Goal: Information Seeking & Learning: Learn about a topic

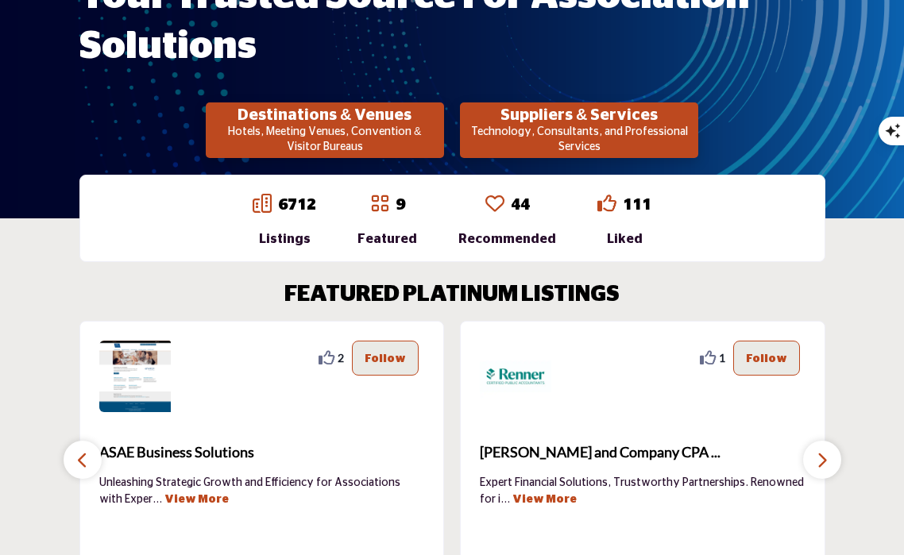
scroll to position [318, 0]
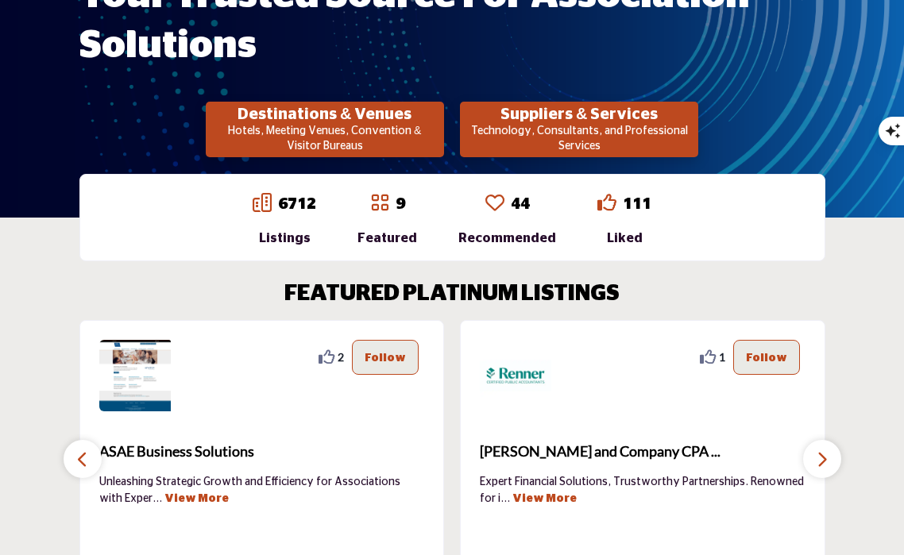
click at [439, 122] on h2 "Suppliers & Services" at bounding box center [324, 114] width 229 height 19
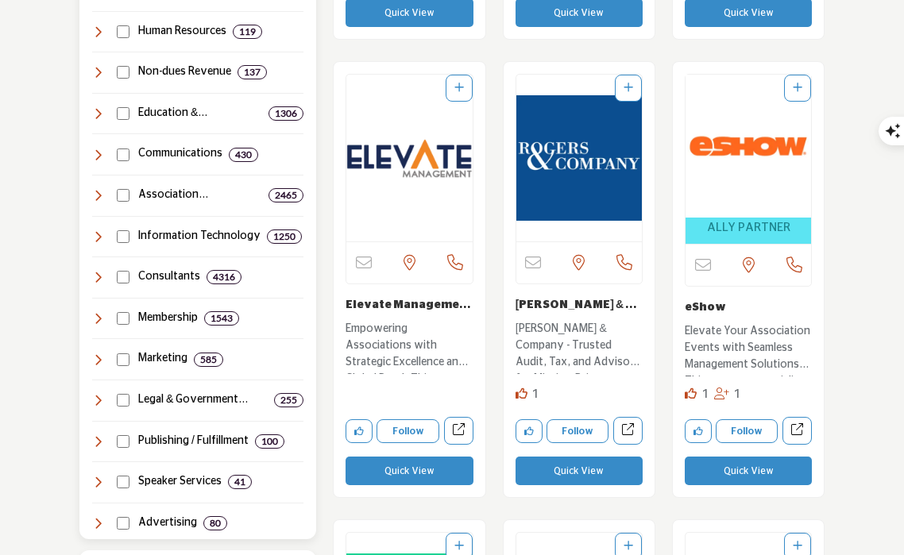
scroll to position [935, 0]
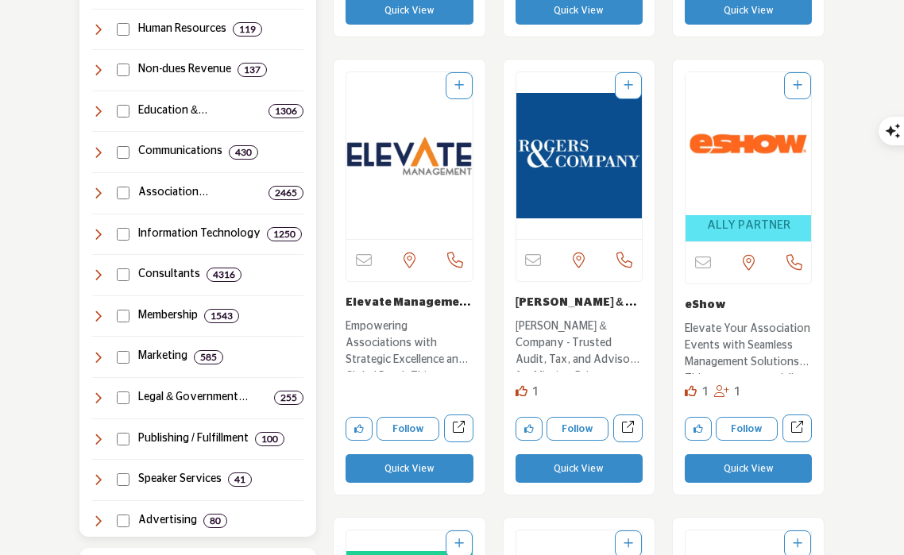
click at [92, 268] on icon at bounding box center [98, 274] width 13 height 13
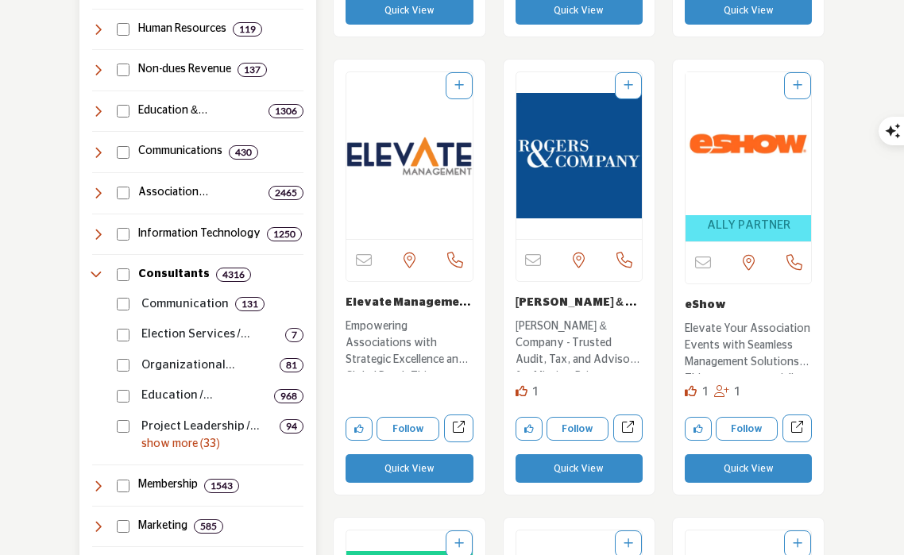
click at [164, 436] on p "show more (33)" at bounding box center [222, 444] width 163 height 17
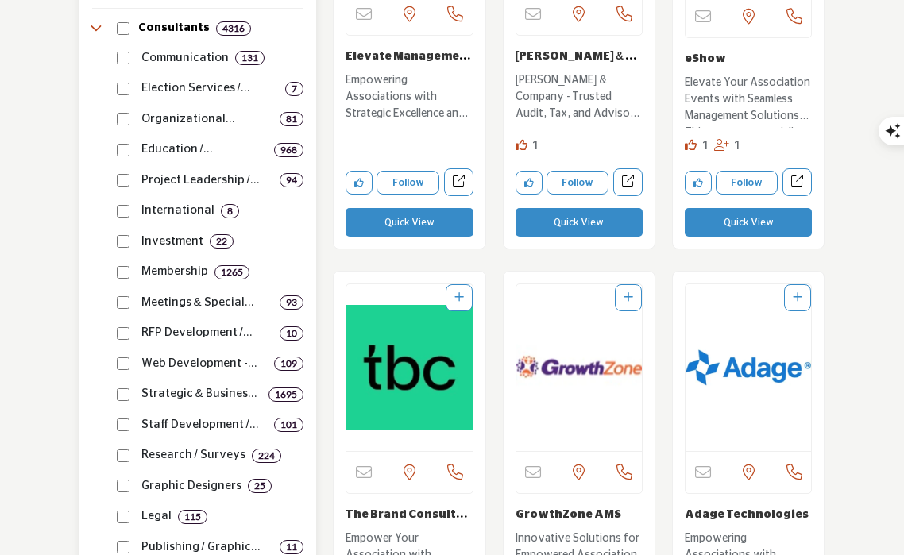
scroll to position [1177, 0]
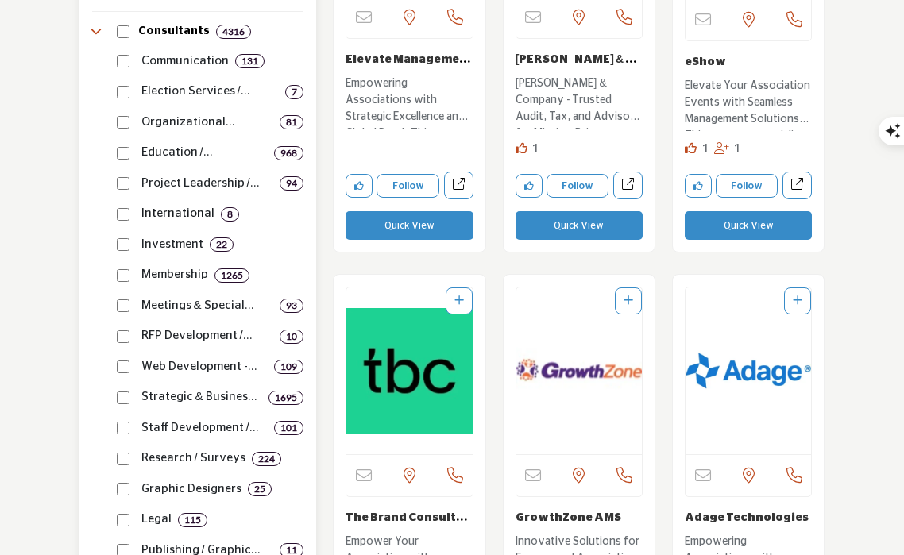
click at [157, 205] on p "International" at bounding box center [177, 214] width 73 height 18
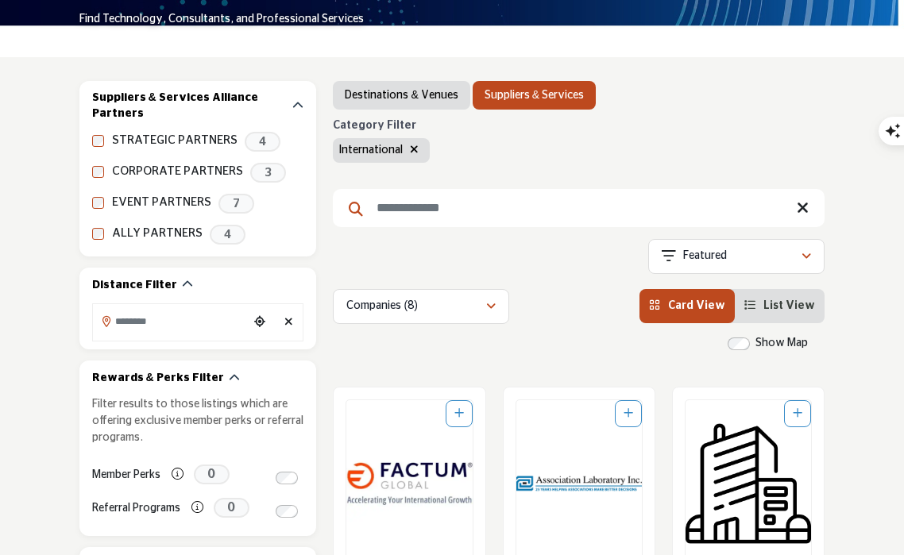
scroll to position [222, 0]
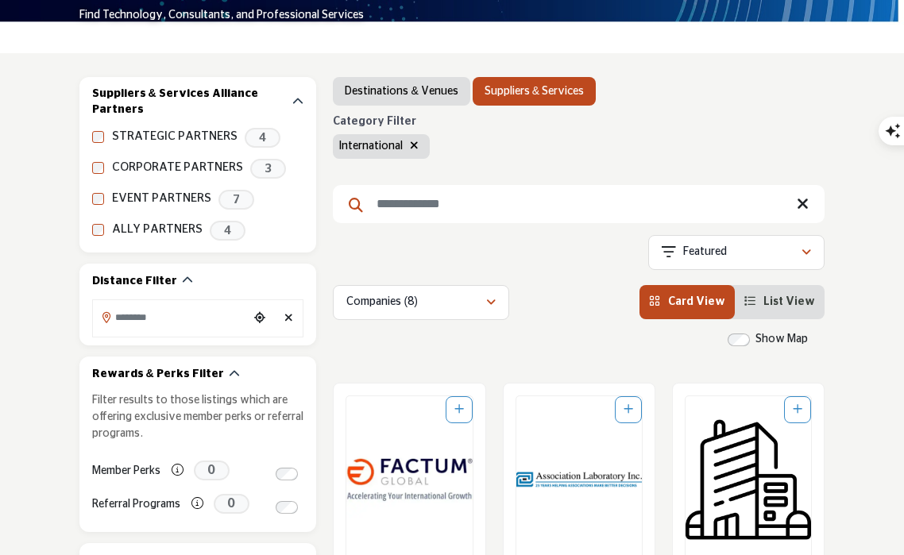
click at [377, 213] on input "Search Keyword" at bounding box center [578, 204] width 491 height 38
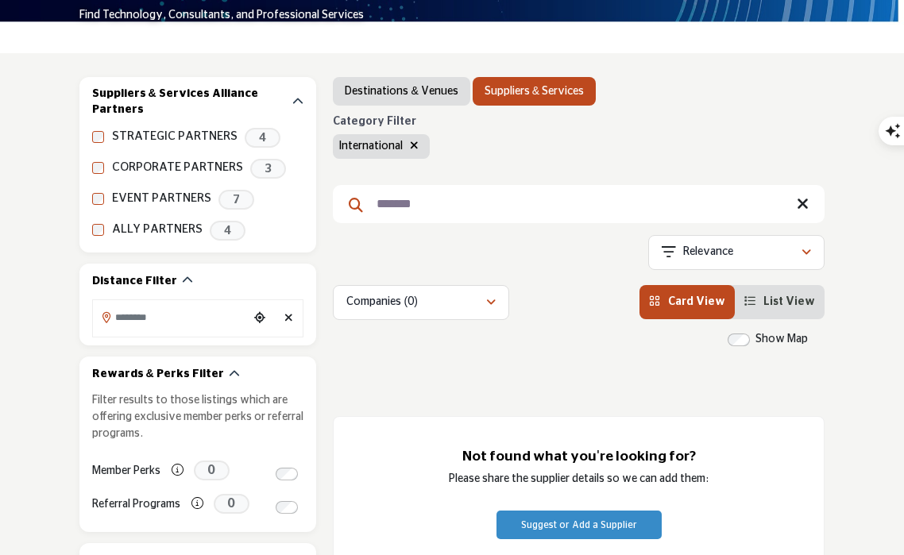
click at [414, 146] on icon "button" at bounding box center [414, 145] width 9 height 11
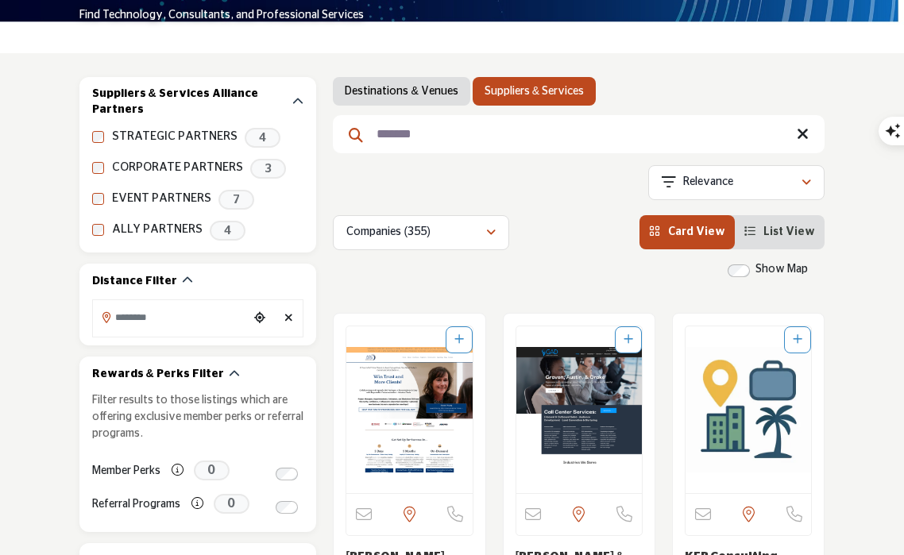
click at [441, 132] on input "*******" at bounding box center [578, 134] width 491 height 38
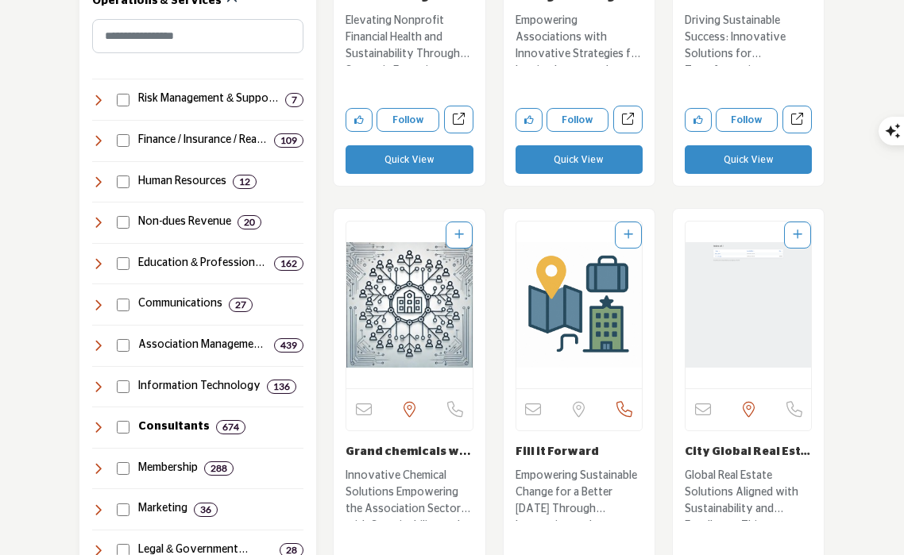
scroll to position [919, 0]
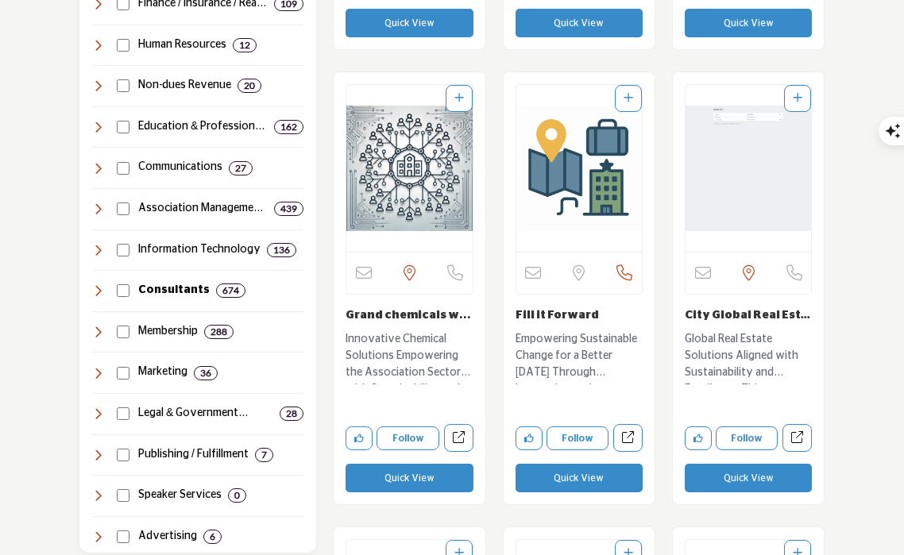
type input "**********"
click at [560, 162] on img "Open Listing in new tab" at bounding box center [578, 168] width 125 height 167
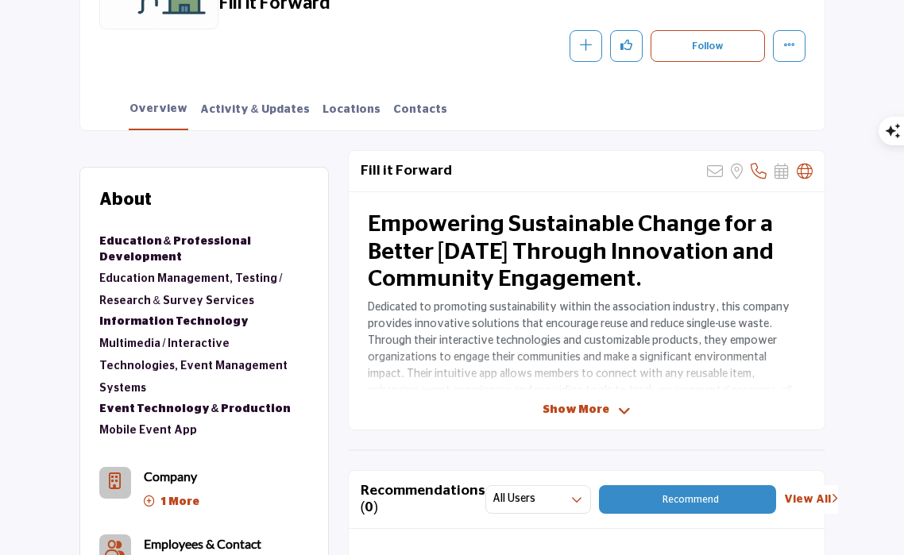
scroll to position [374, 0]
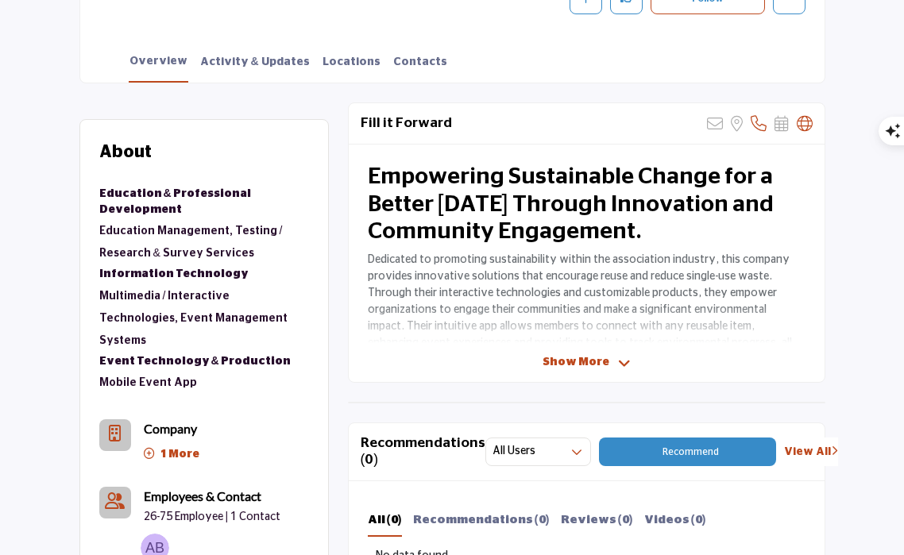
click at [618, 361] on icon at bounding box center [624, 363] width 13 height 14
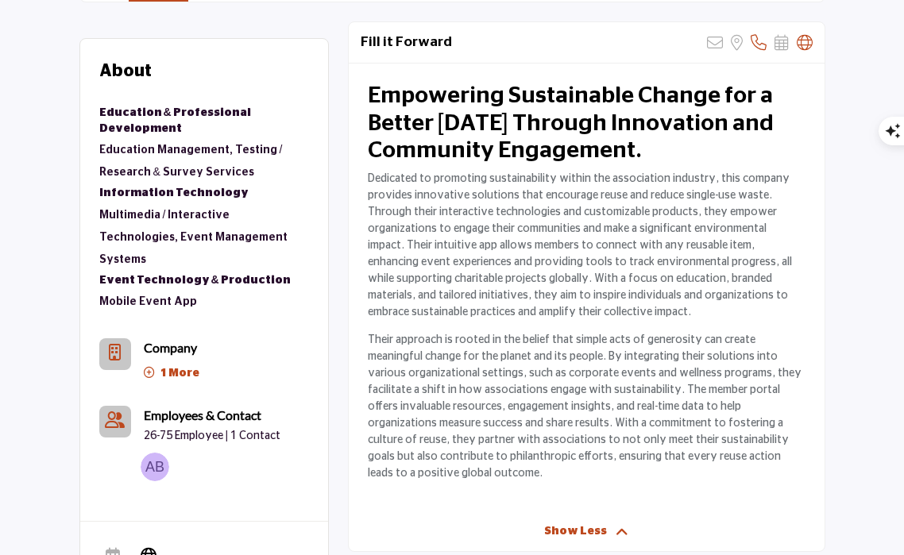
scroll to position [476, 0]
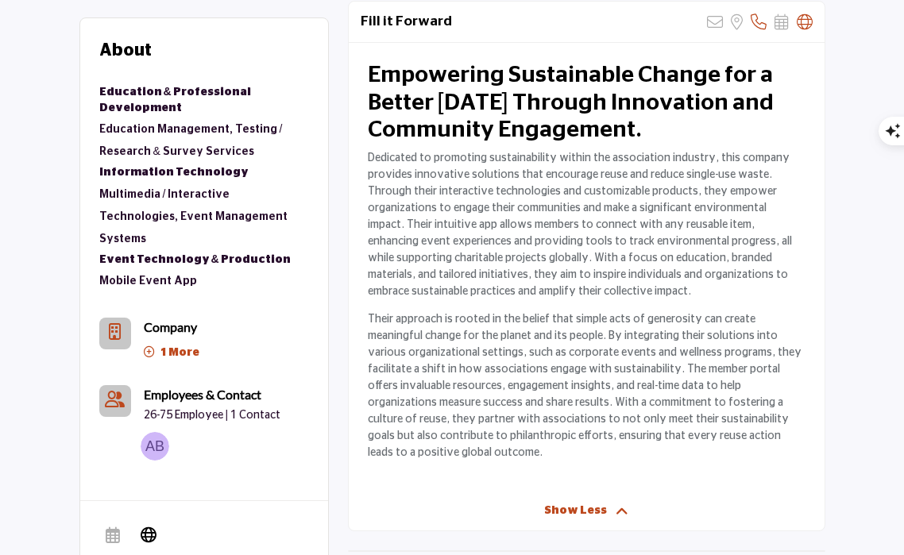
click at [152, 432] on img at bounding box center [155, 446] width 29 height 29
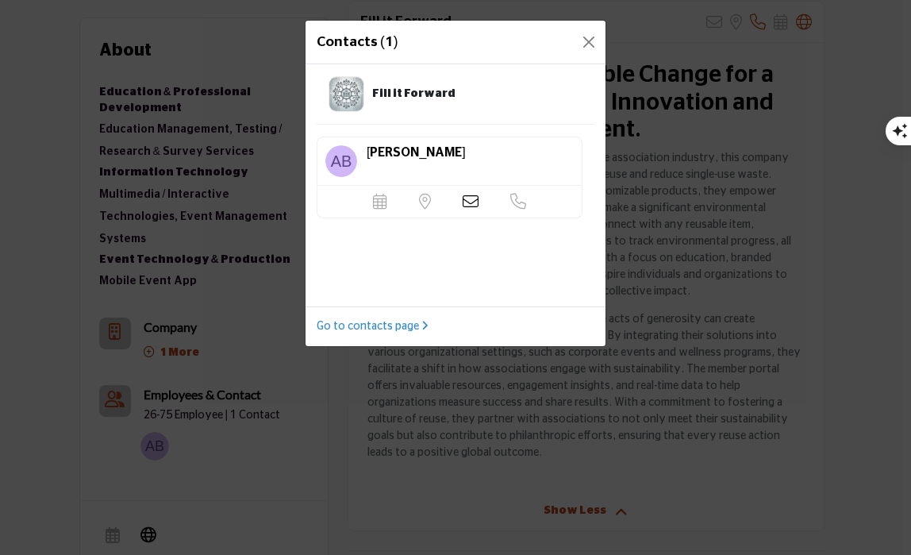
click at [408, 152] on span "Allan Babor" at bounding box center [416, 152] width 99 height 13
click at [342, 164] on img at bounding box center [342, 161] width 32 height 32
click at [586, 36] on button "Close" at bounding box center [589, 42] width 22 height 22
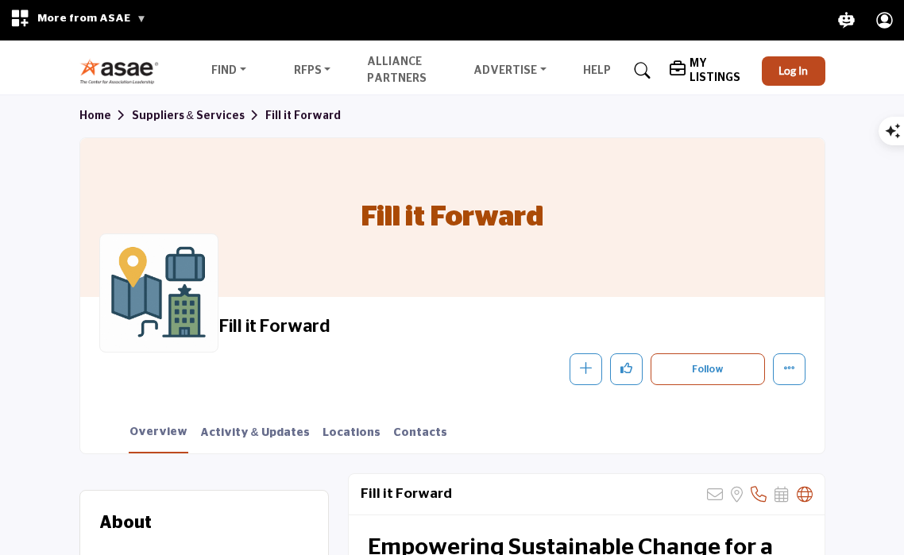
scroll to position [0, 0]
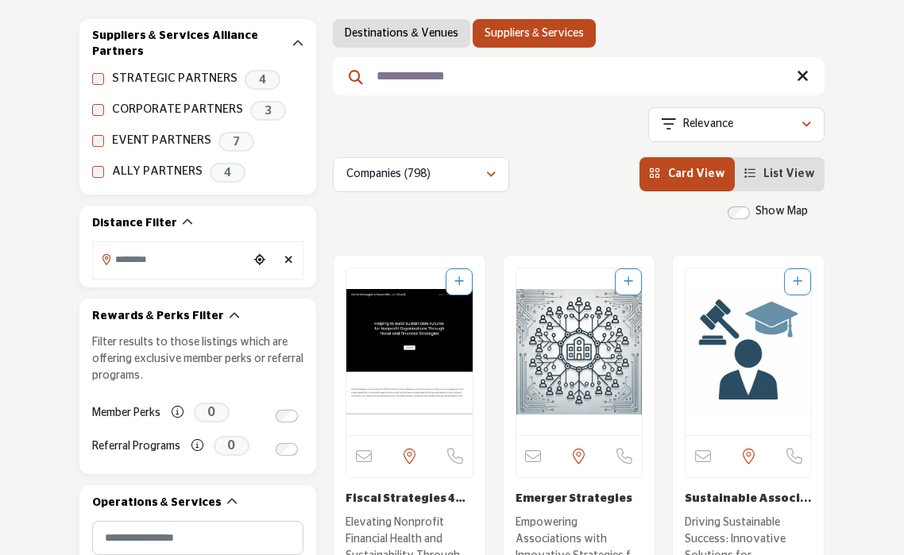
scroll to position [279, 0]
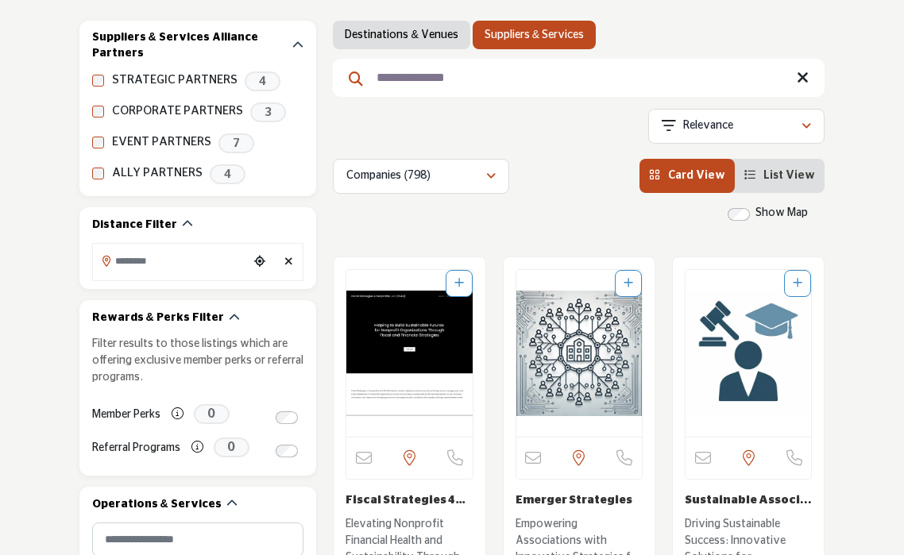
click at [564, 88] on input "**********" at bounding box center [578, 78] width 491 height 38
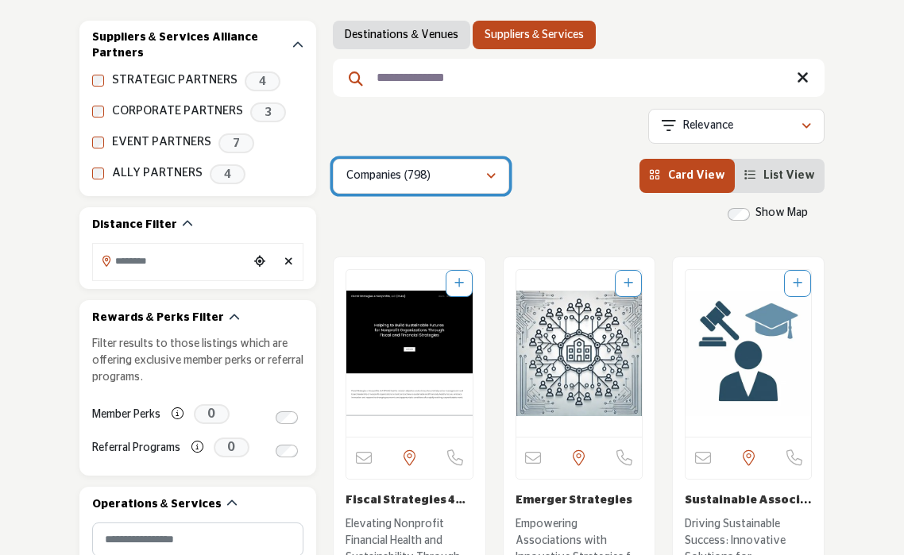
click at [427, 175] on p "Companies (798)" at bounding box center [387, 176] width 83 height 16
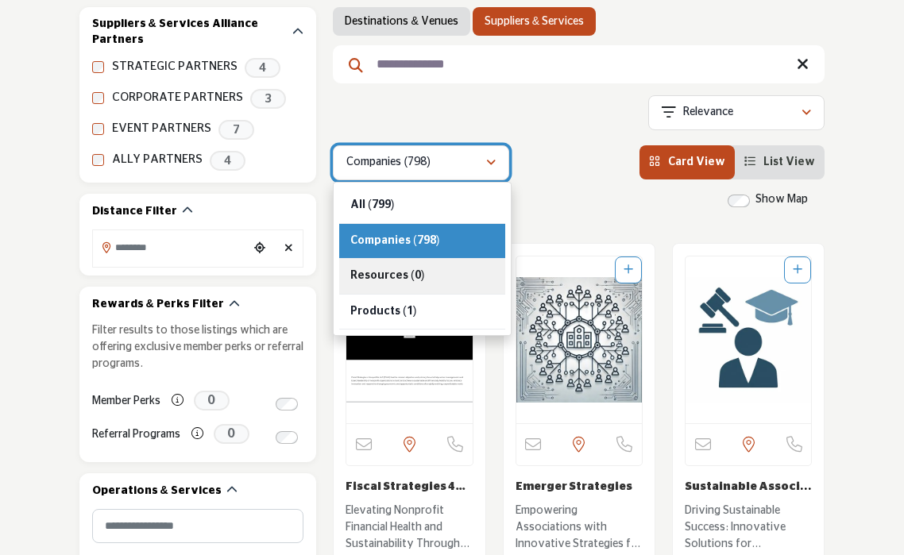
scroll to position [290, 0]
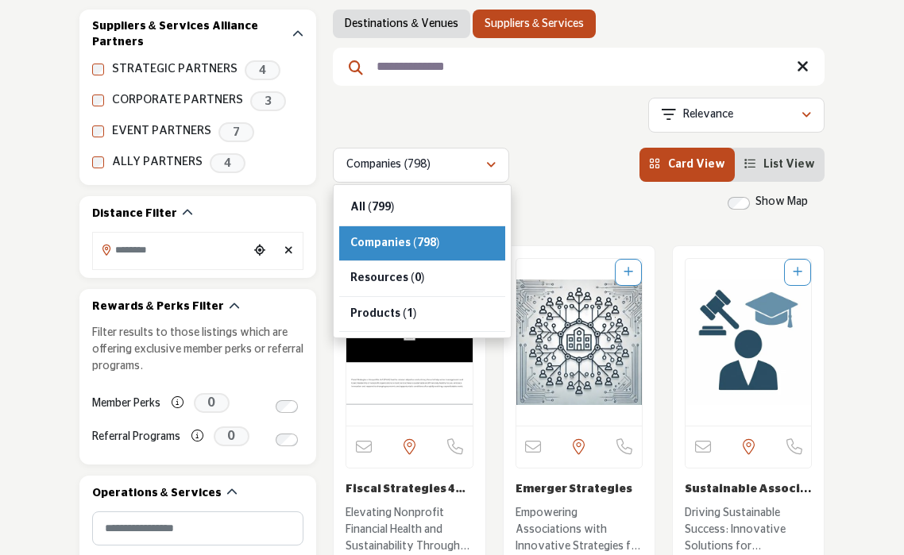
click at [530, 107] on div "Showing 42 results out of 798 For "sustainability"" at bounding box center [578, 118] width 491 height 40
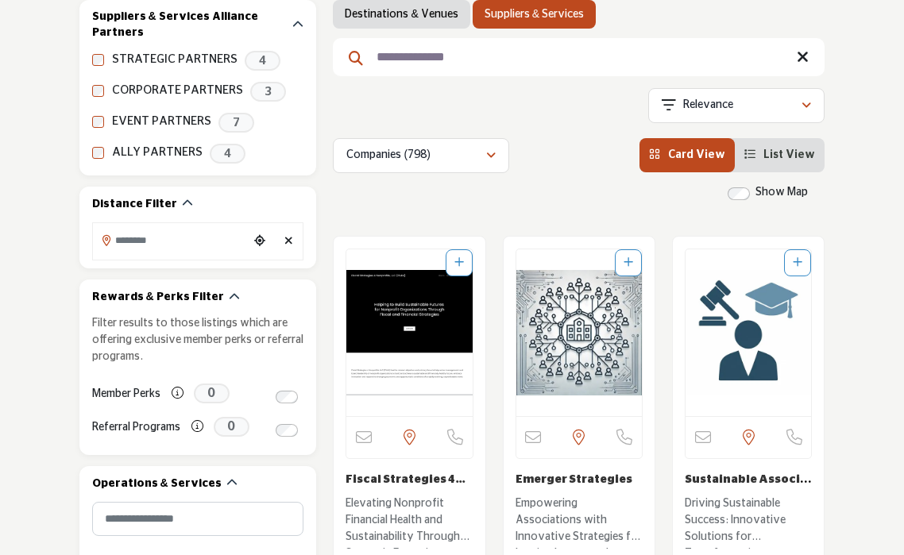
scroll to position [301, 0]
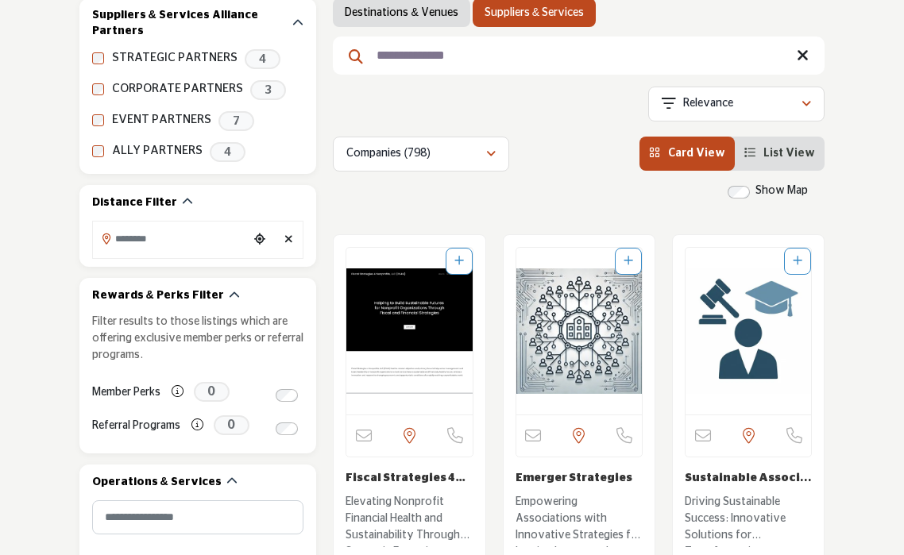
click at [792, 153] on span "List View" at bounding box center [789, 153] width 52 height 11
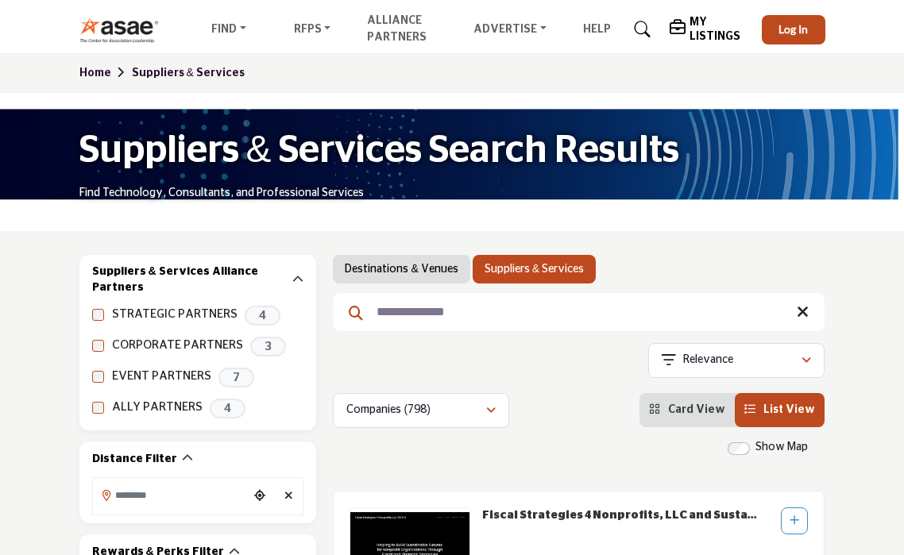
scroll to position [20, 0]
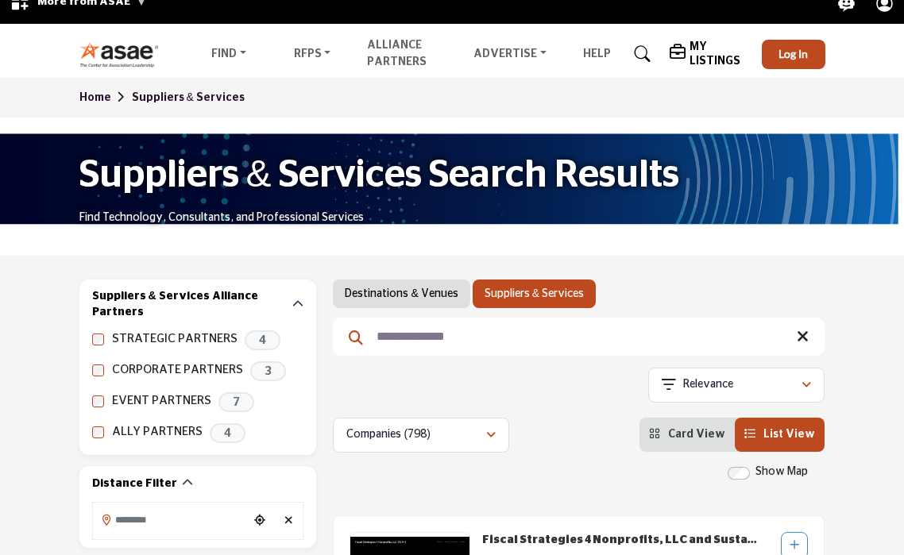
click at [470, 332] on input "**********" at bounding box center [578, 337] width 491 height 38
type input "**********"
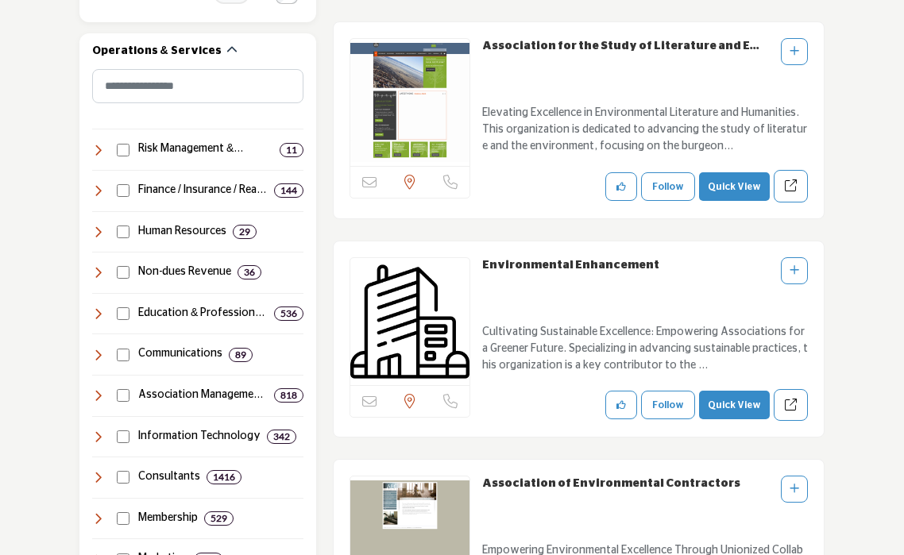
scroll to position [739, 0]
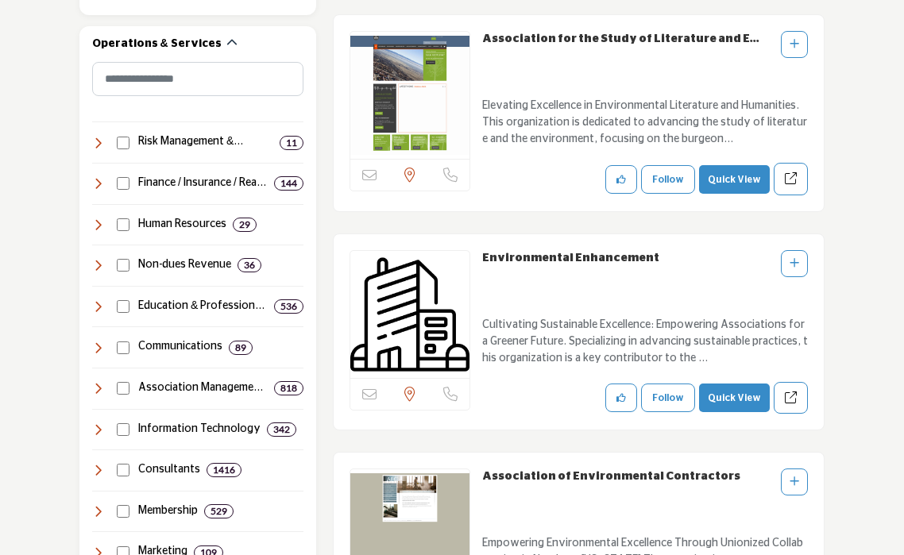
click at [544, 318] on p "Cultivating Sustainable Excellence: Empowering Associations for a Greener Futur…" at bounding box center [645, 343] width 326 height 53
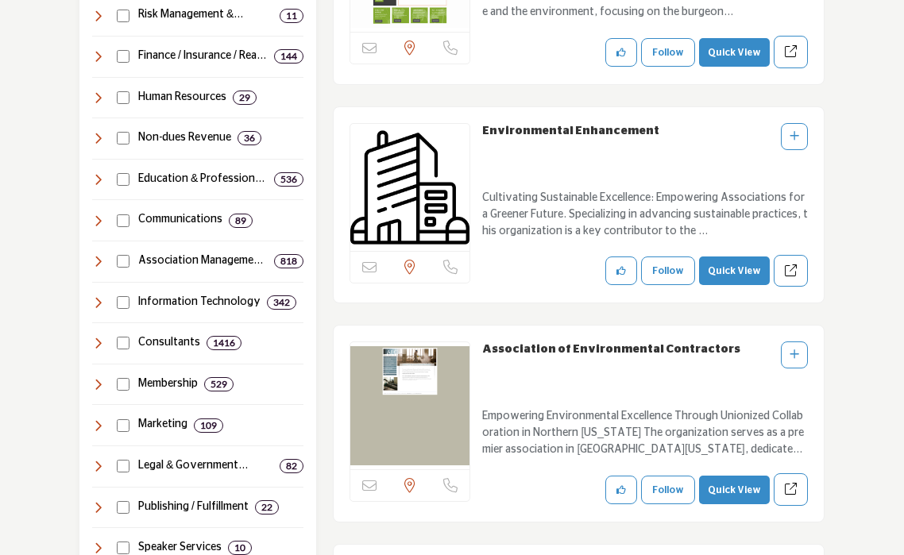
scroll to position [870, 0]
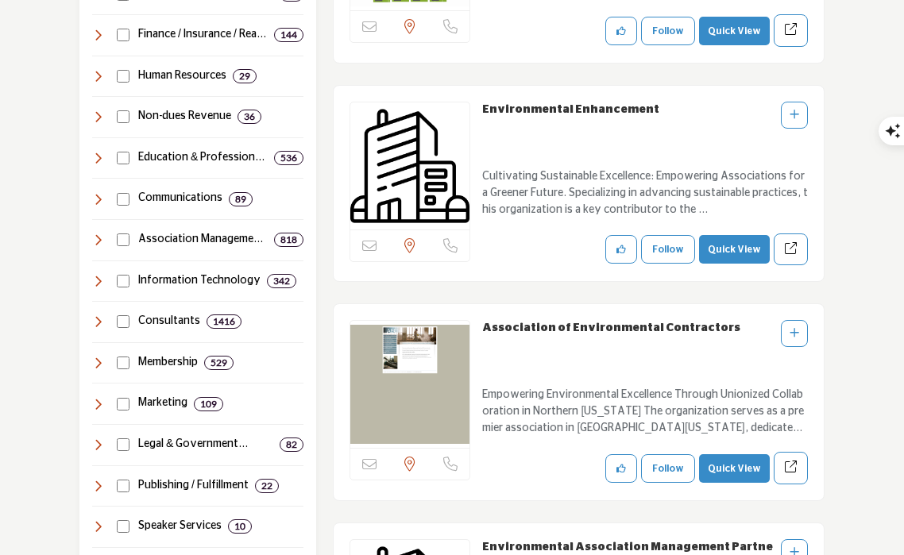
scroll to position [896, 0]
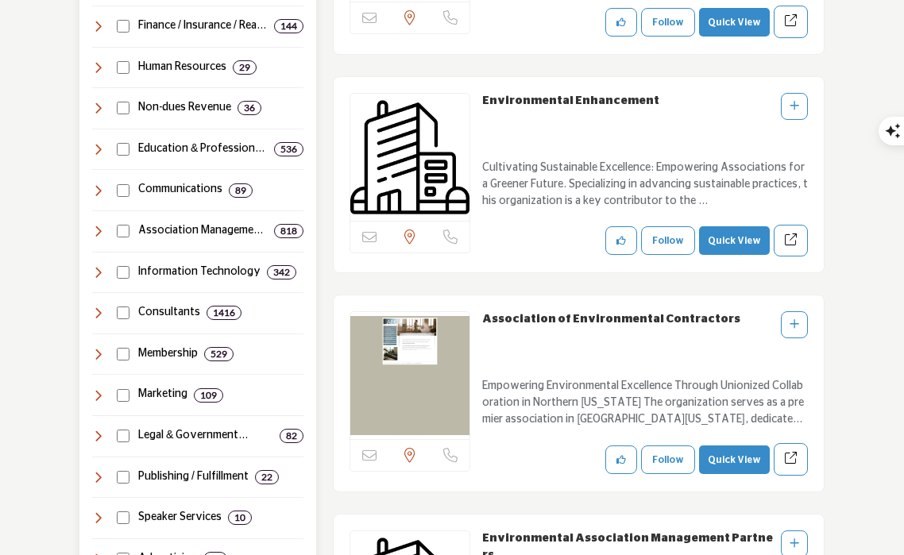
click at [93, 389] on icon at bounding box center [98, 395] width 13 height 13
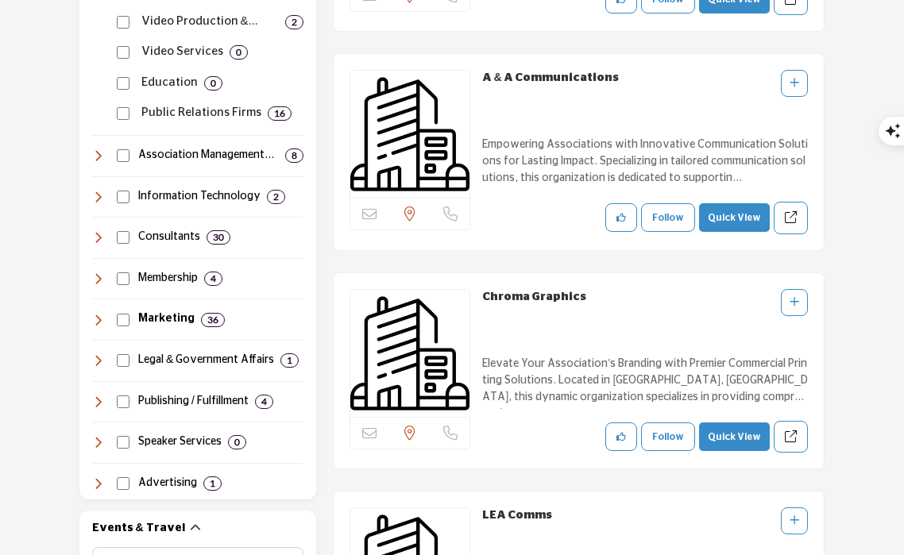
scroll to position [1218, 0]
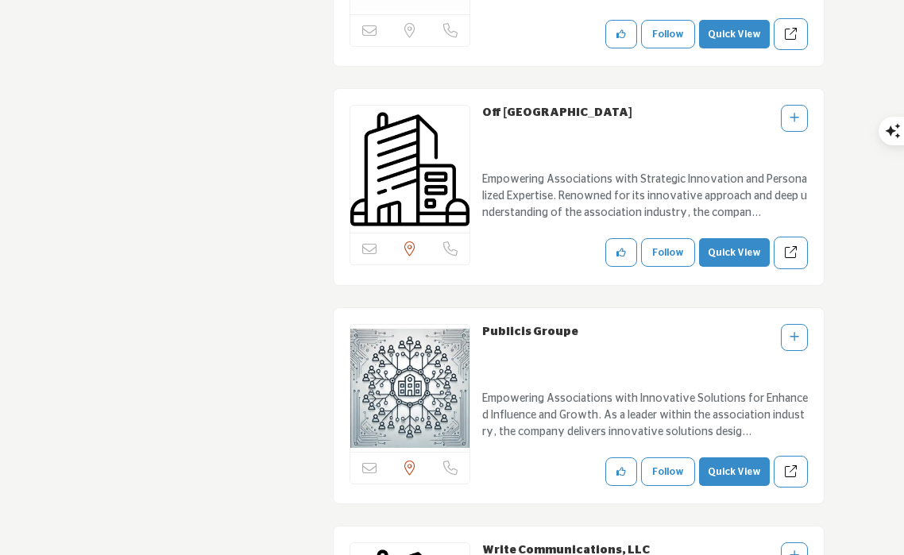
scroll to position [2808, 0]
